Goal: Information Seeking & Learning: Learn about a topic

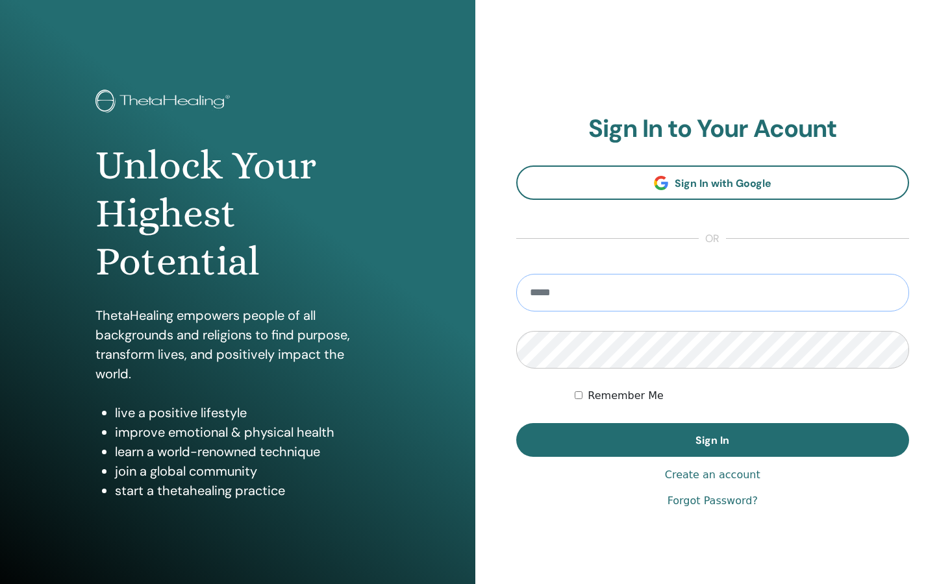
type input "**********"
click at [712, 440] on button "Sign In" at bounding box center [712, 440] width 393 height 34
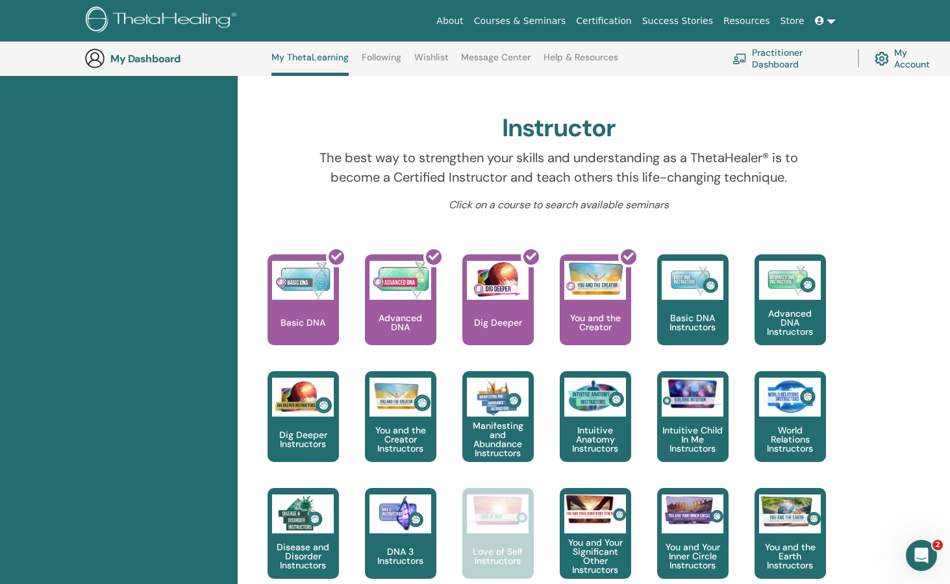
scroll to position [358, 0]
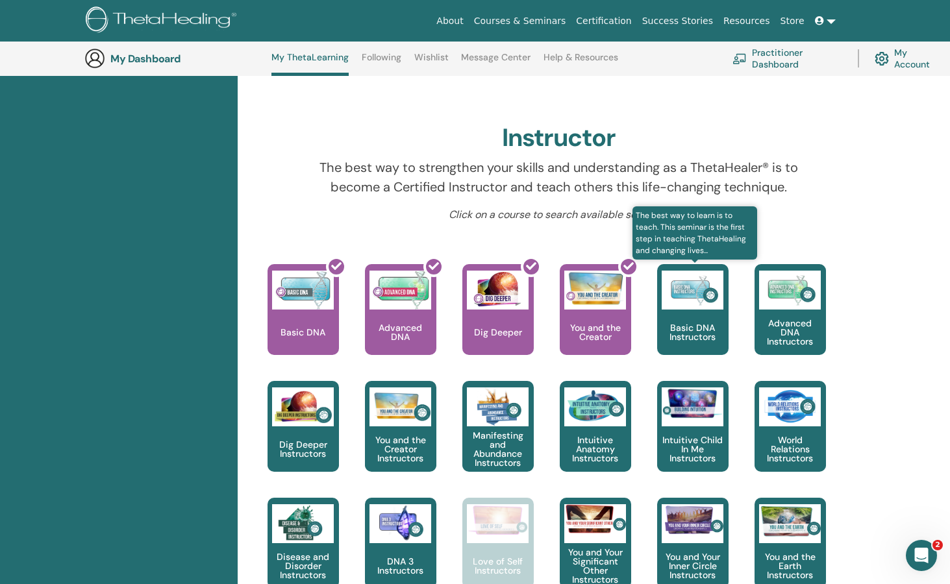
click at [693, 320] on div "Basic DNA Instructors" at bounding box center [692, 309] width 71 height 91
click at [693, 338] on p "Basic DNA Instructors" at bounding box center [692, 332] width 71 height 18
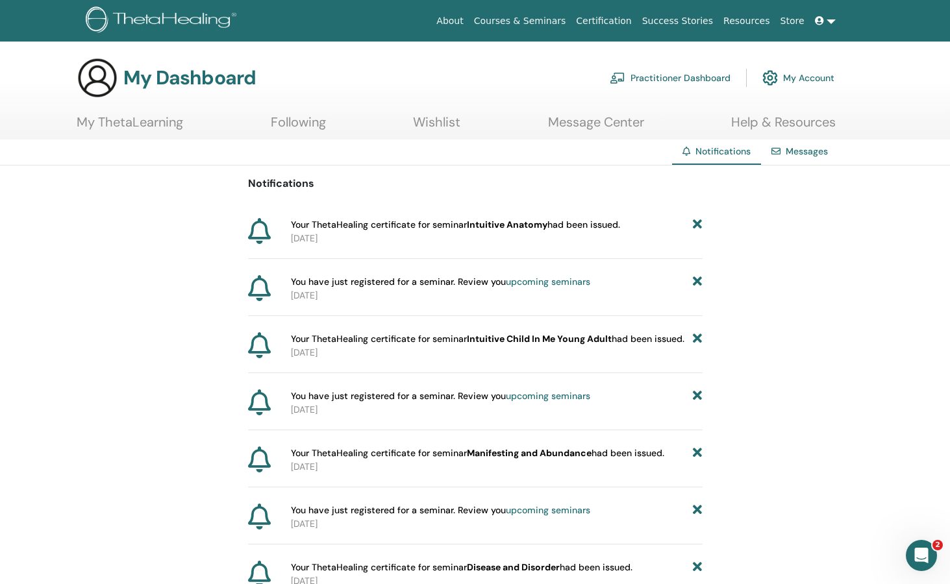
click at [540, 229] on b "Intuitive Anatomy" at bounding box center [507, 225] width 81 height 12
click at [523, 20] on link "Courses & Seminars" at bounding box center [520, 21] width 103 height 24
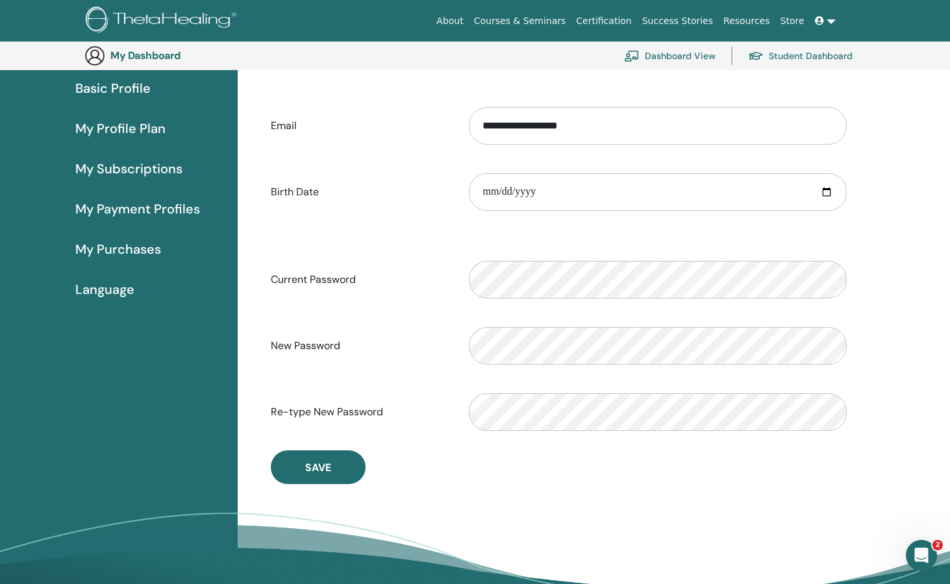
scroll to position [117, 0]
click at [125, 90] on span "Basic Profile" at bounding box center [112, 88] width 75 height 19
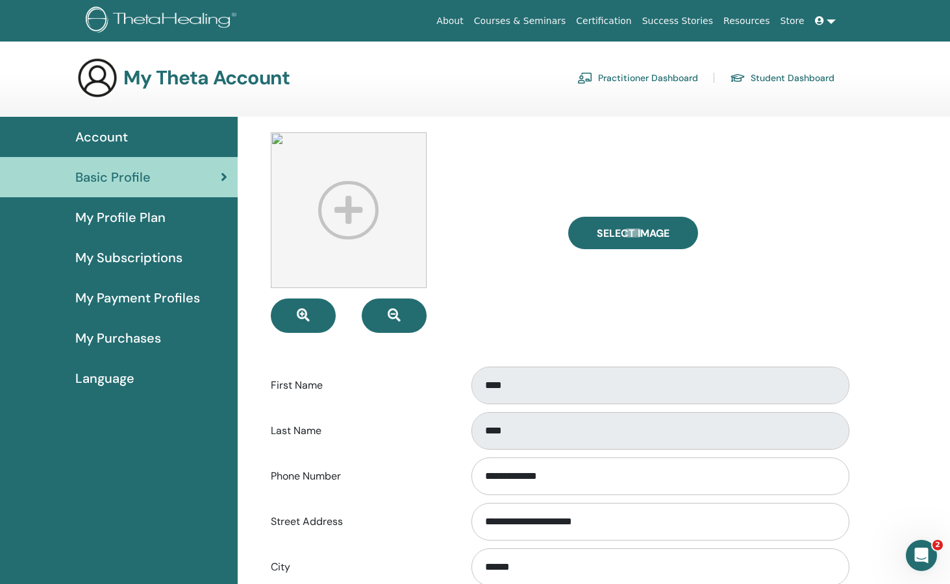
click at [834, 20] on link at bounding box center [825, 21] width 31 height 24
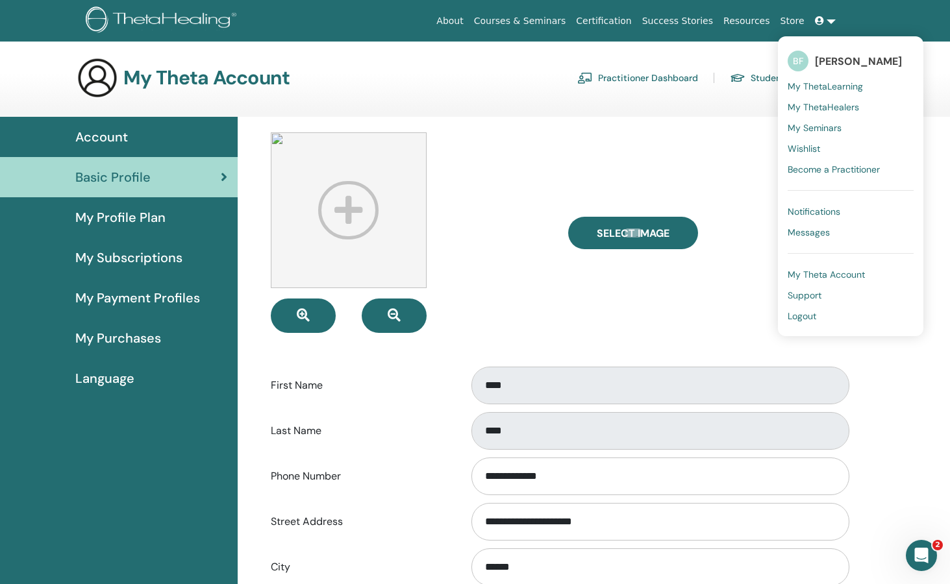
click at [840, 87] on span "My ThetaLearning" at bounding box center [825, 87] width 75 height 12
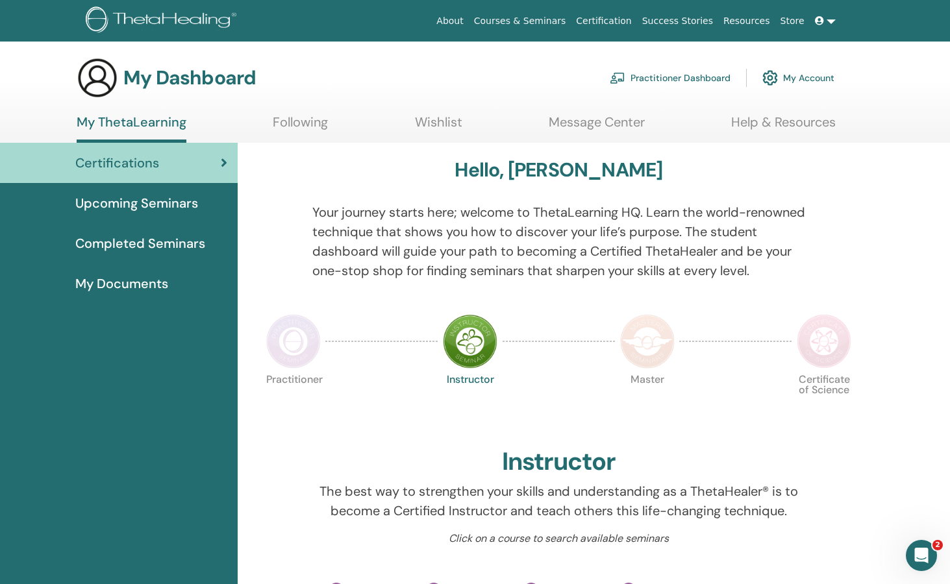
click at [177, 249] on span "Completed Seminars" at bounding box center [140, 243] width 130 height 19
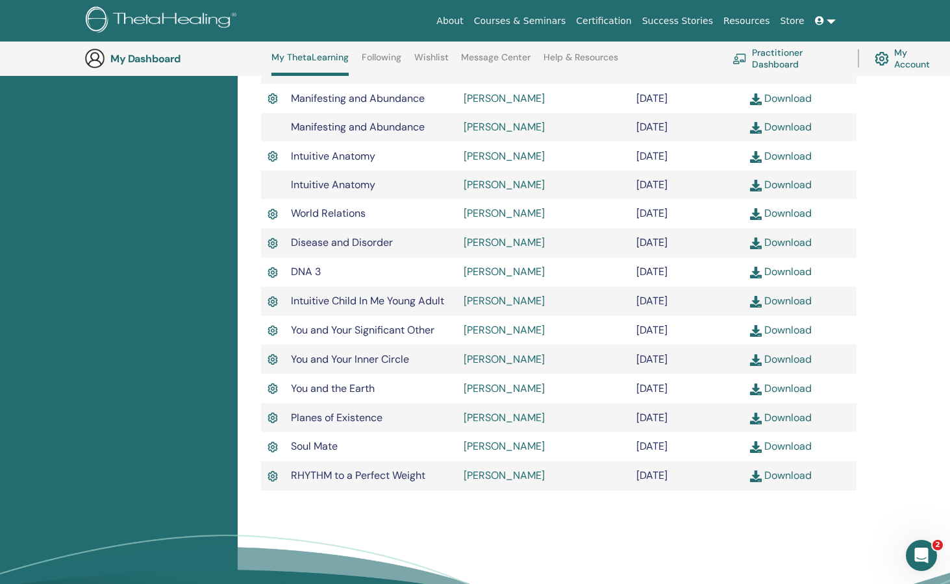
scroll to position [513, 0]
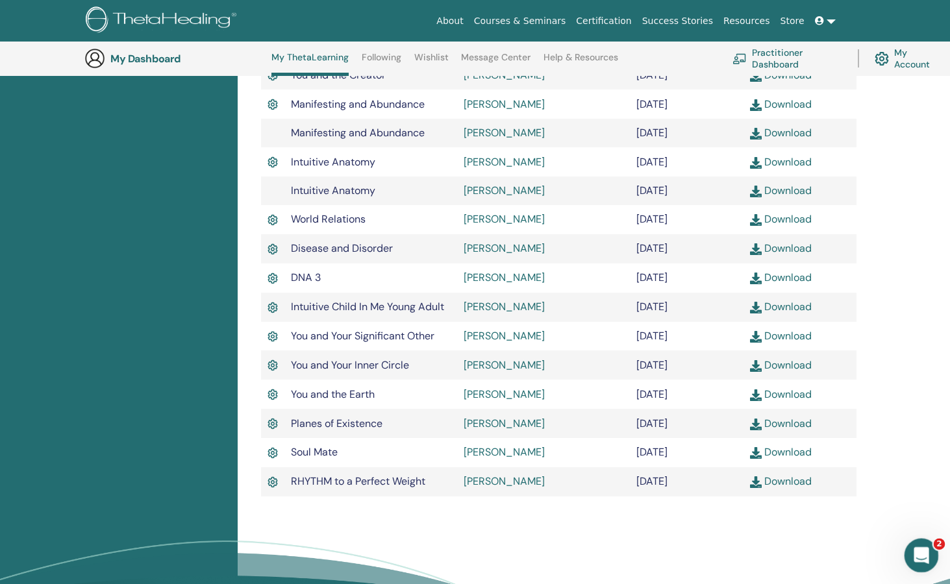
click at [921, 555] on icon "Open Intercom Messenger" at bounding box center [919, 554] width 9 height 10
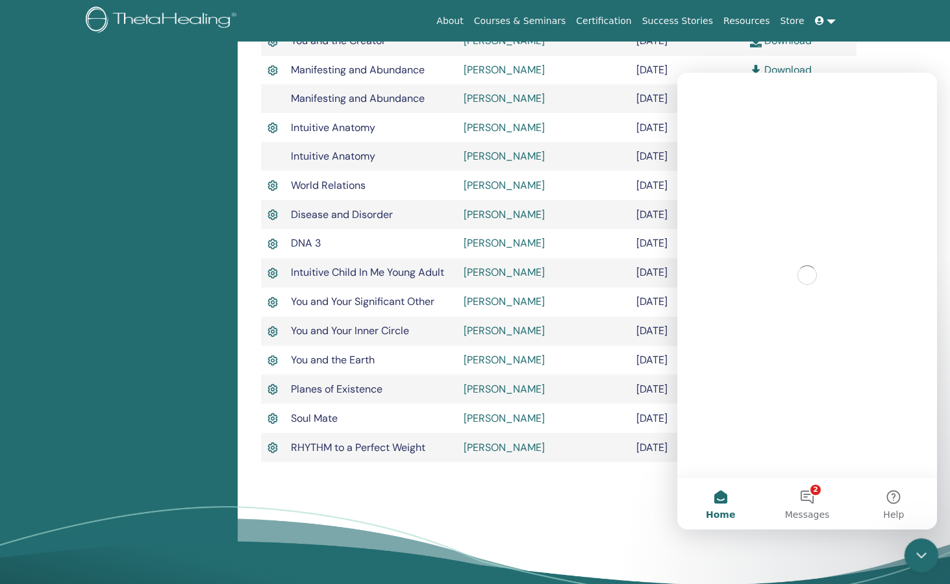
scroll to position [0, 0]
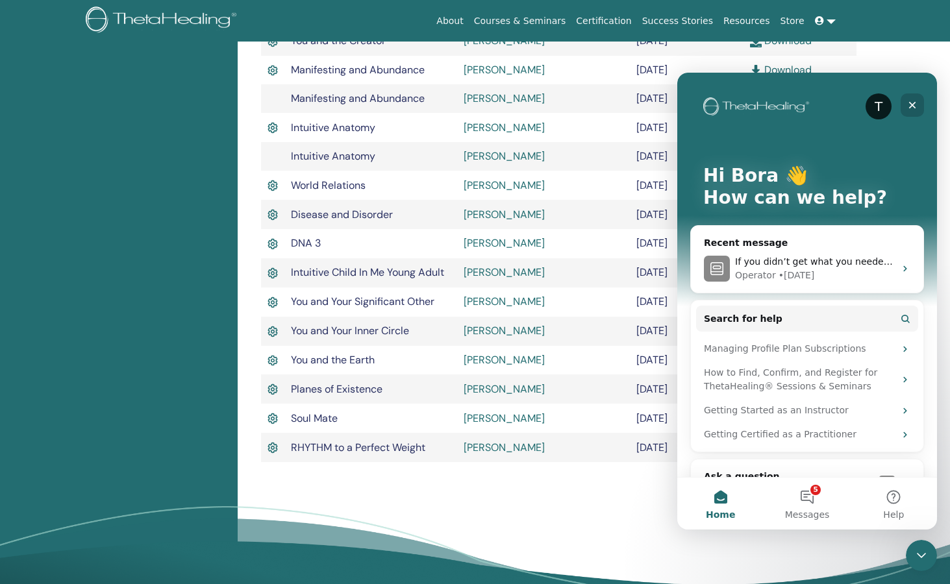
click at [908, 105] on icon "Close" at bounding box center [912, 105] width 10 height 10
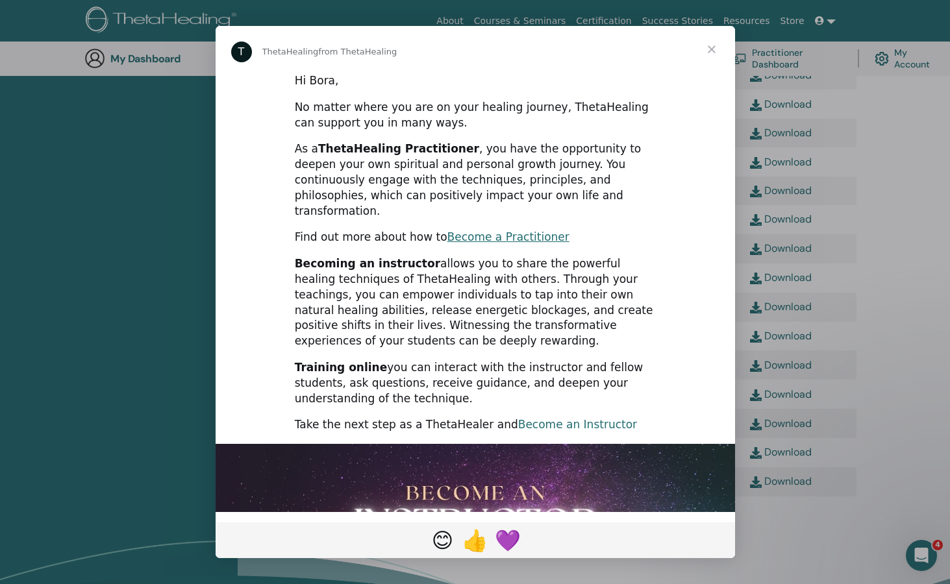
click at [568, 418] on link "Become an Instructor" at bounding box center [577, 424] width 119 height 13
